Goal: Find specific page/section: Find specific page/section

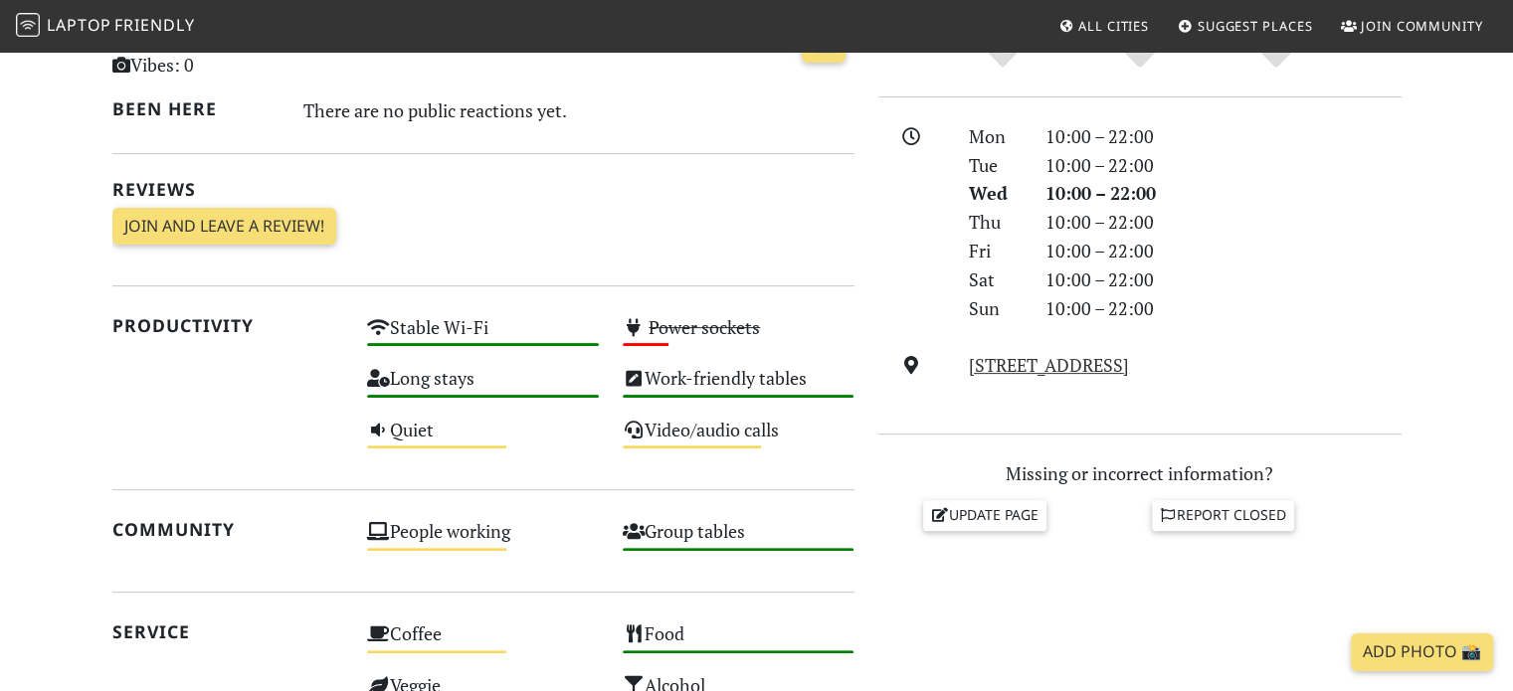
scroll to position [497, 0]
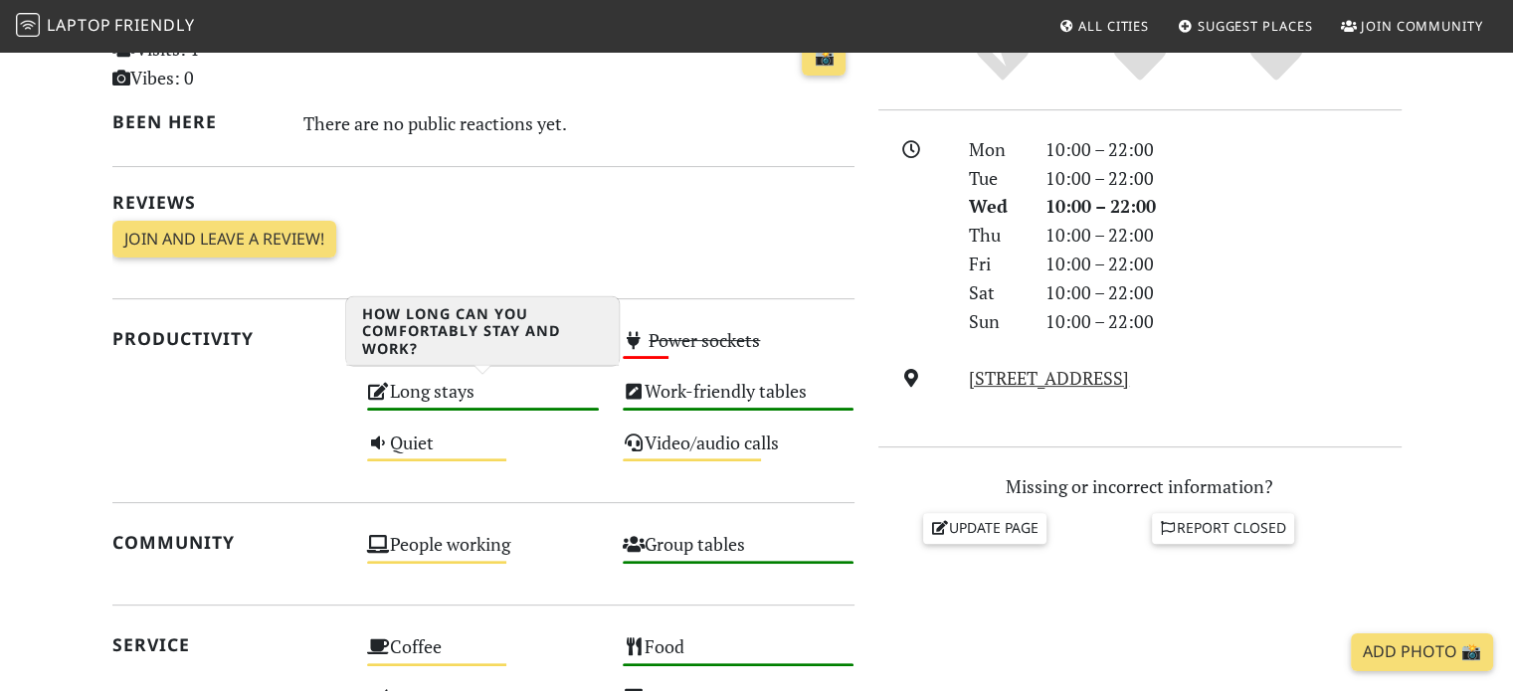
click at [393, 388] on div "Long stays High" at bounding box center [483, 400] width 256 height 51
